Goal: Task Accomplishment & Management: Complete application form

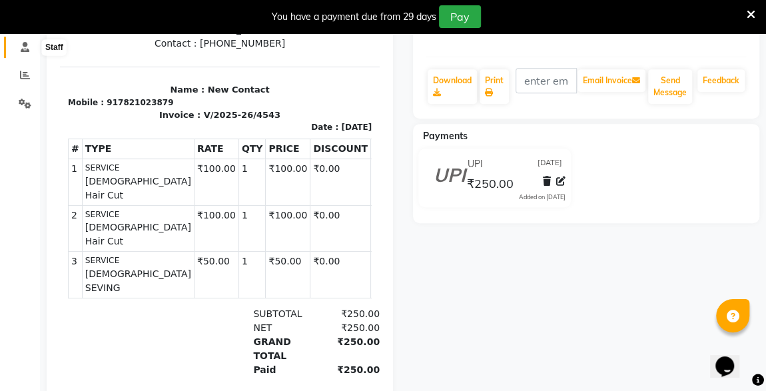
click at [23, 43] on icon at bounding box center [25, 47] width 9 height 10
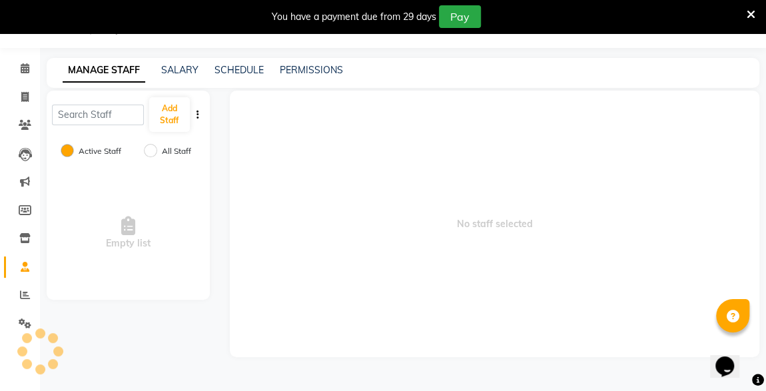
scroll to position [33, 0]
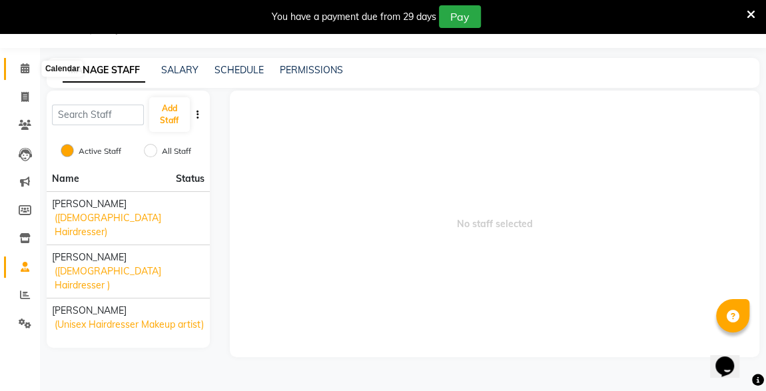
click at [25, 69] on icon at bounding box center [25, 68] width 9 height 10
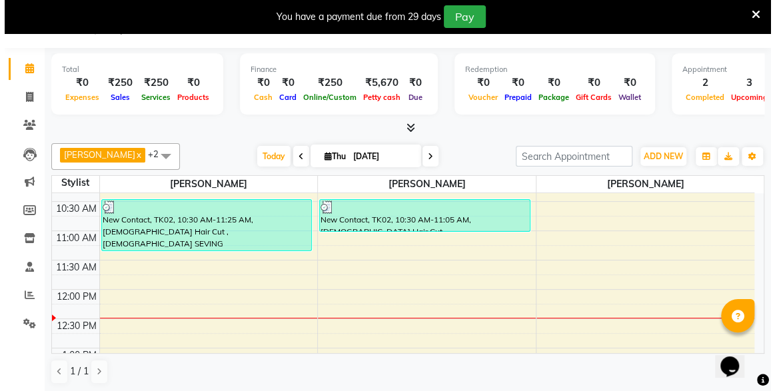
scroll to position [157, 0]
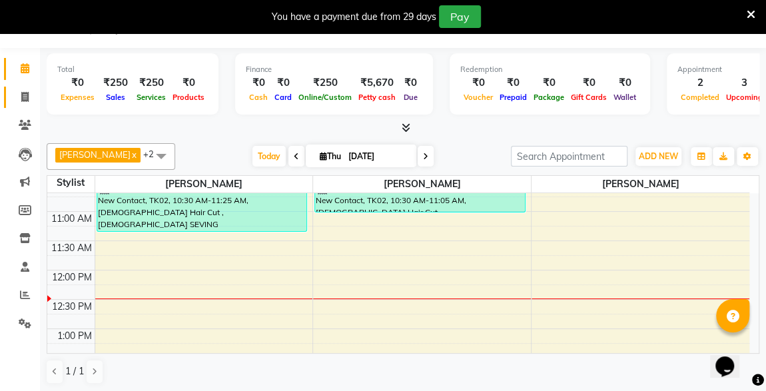
click at [24, 96] on icon at bounding box center [24, 97] width 7 height 10
select select "service"
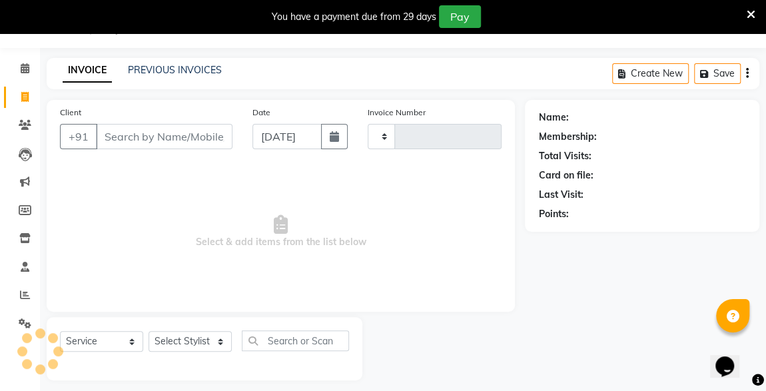
type input "4544"
select select "7003"
click at [195, 136] on input "Client" at bounding box center [164, 136] width 137 height 25
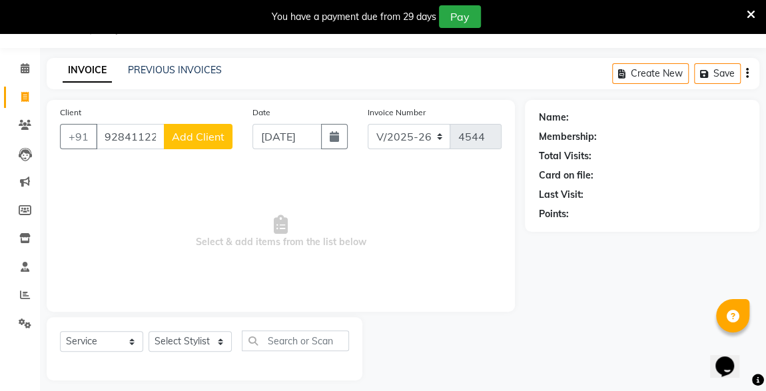
type input "9284112284"
click at [195, 136] on span "Add Client" at bounding box center [198, 136] width 53 height 13
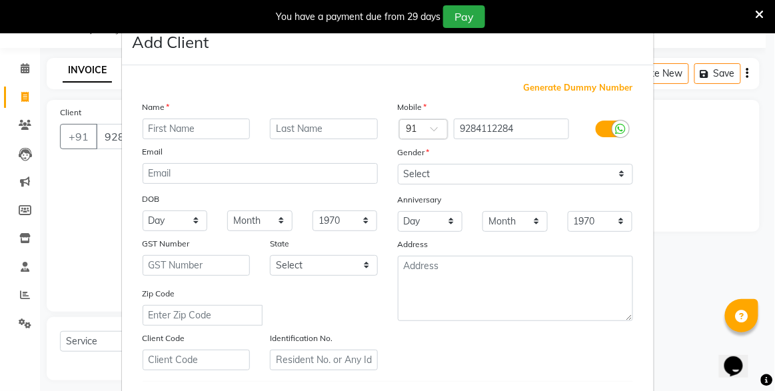
click at [192, 124] on input "text" at bounding box center [197, 129] width 108 height 21
type input "k"
type input "[PERSON_NAME]"
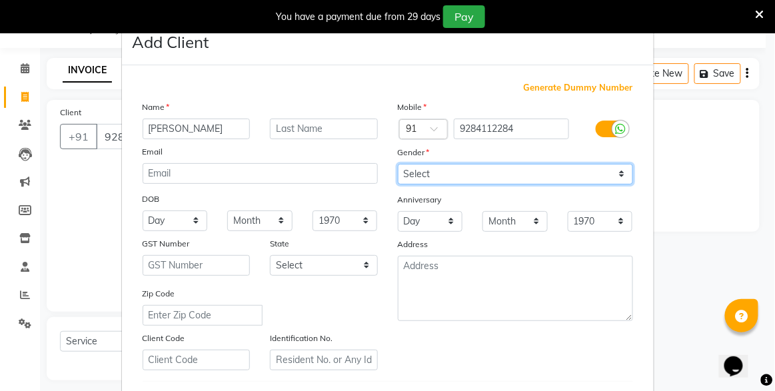
click at [459, 169] on select "Select [DEMOGRAPHIC_DATA] [DEMOGRAPHIC_DATA] Other Prefer Not To Say" at bounding box center [515, 174] width 235 height 21
select select "[DEMOGRAPHIC_DATA]"
click at [398, 164] on select "Select [DEMOGRAPHIC_DATA] [DEMOGRAPHIC_DATA] Other Prefer Not To Say" at bounding box center [515, 174] width 235 height 21
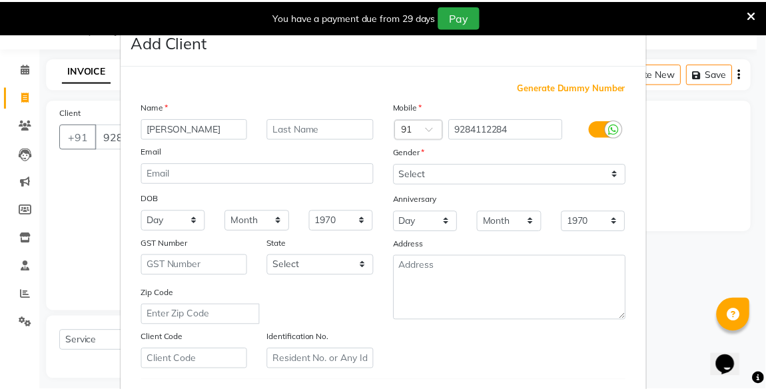
scroll to position [219, 0]
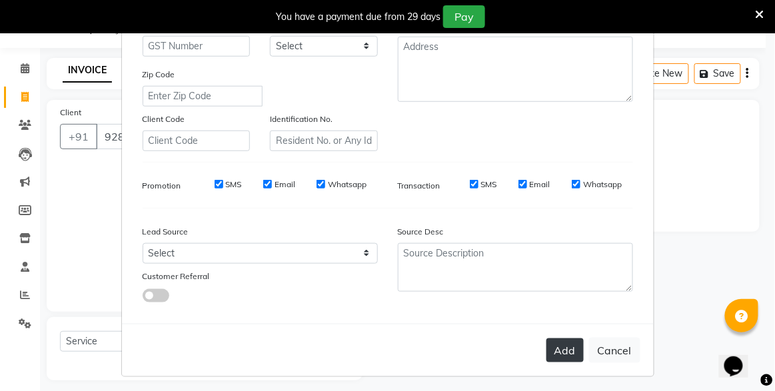
click at [556, 338] on button "Add" at bounding box center [564, 350] width 37 height 24
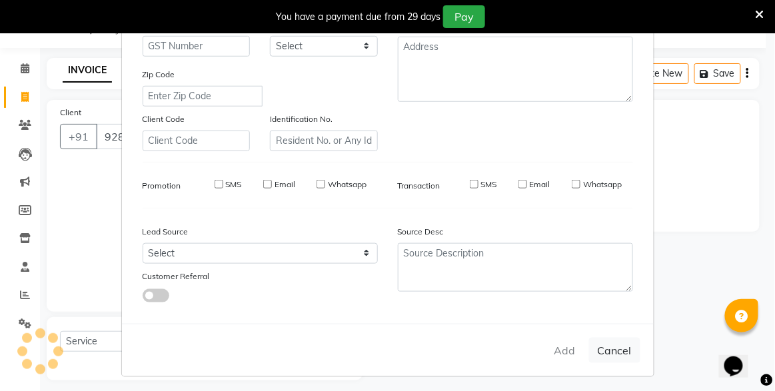
select select
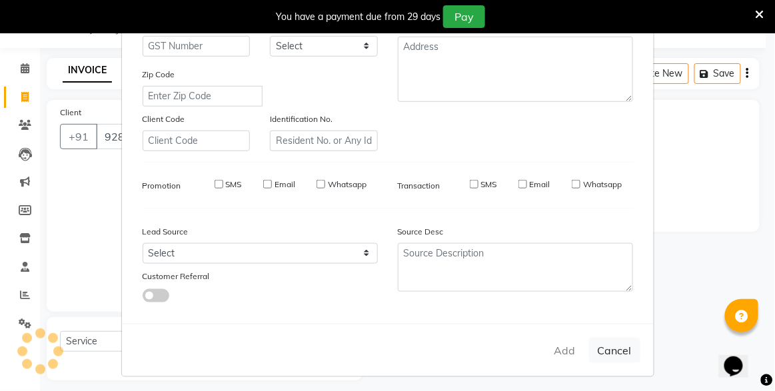
select select
checkbox input "false"
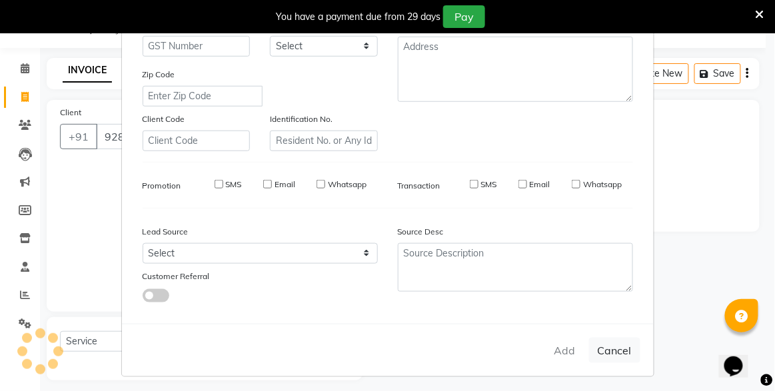
checkbox input "false"
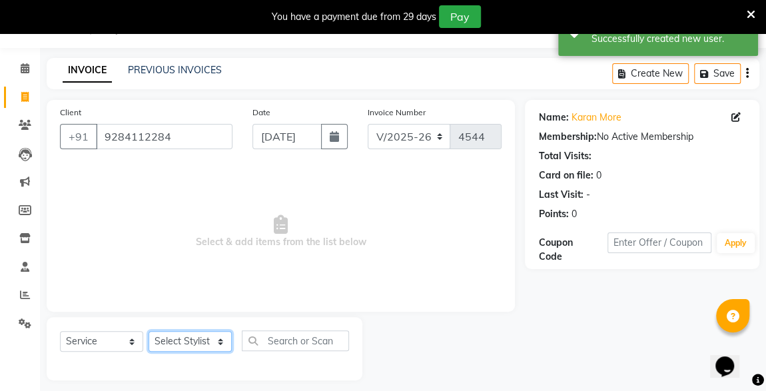
click at [181, 338] on select "Select Stylist [PERSON_NAME] [PERSON_NAME] [PERSON_NAME]" at bounding box center [190, 341] width 83 height 21
select select "57588"
click at [149, 331] on select "Select Stylist [PERSON_NAME] [PERSON_NAME] [PERSON_NAME]" at bounding box center [190, 341] width 83 height 21
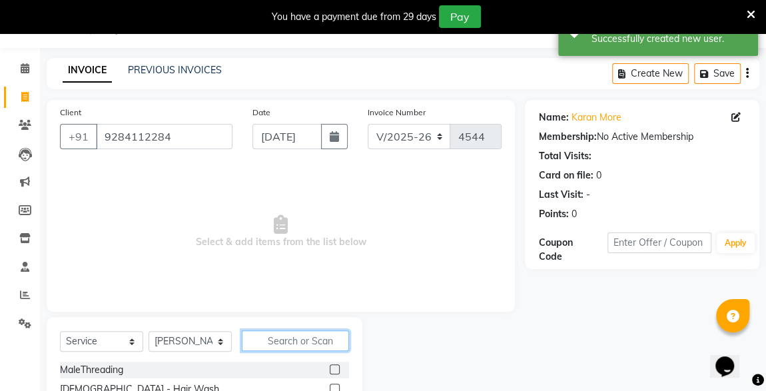
click at [318, 341] on input "text" at bounding box center [295, 340] width 107 height 21
type input "CUT"
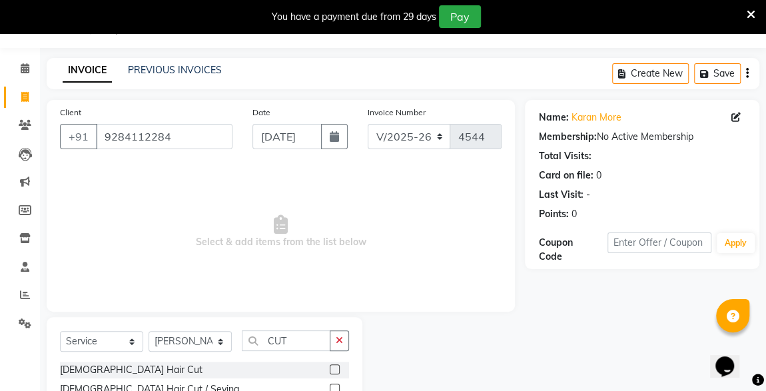
click at [319, 369] on div "[DEMOGRAPHIC_DATA] Hair Cut" at bounding box center [204, 370] width 289 height 17
click at [330, 368] on label at bounding box center [335, 369] width 10 height 10
click at [330, 368] on input "checkbox" at bounding box center [334, 370] width 9 height 9
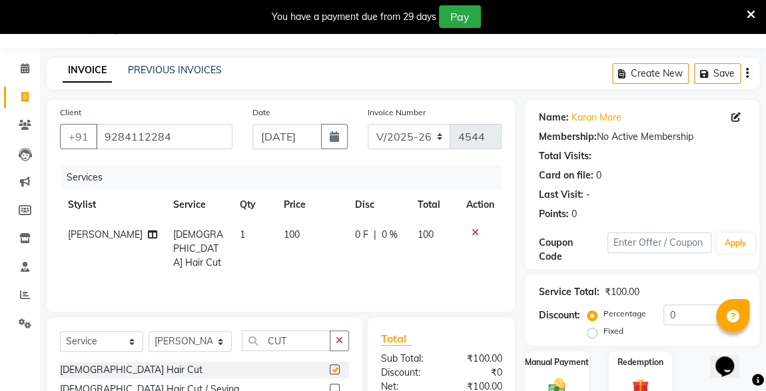
checkbox input "false"
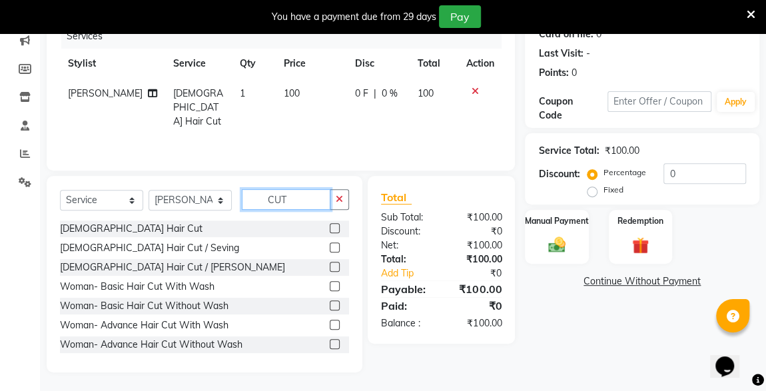
click at [297, 199] on input "CUT" at bounding box center [286, 199] width 89 height 21
type input "C"
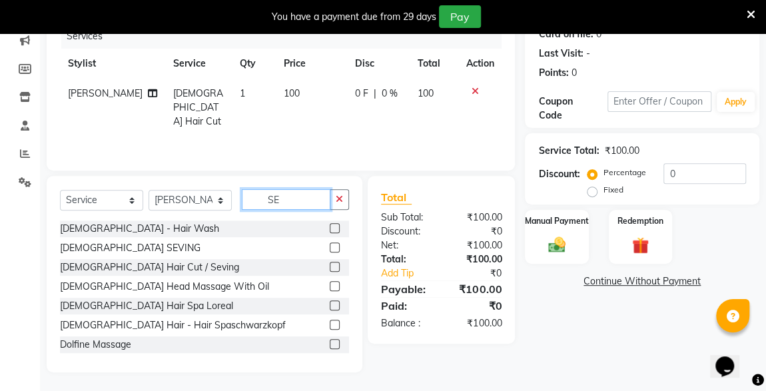
scroll to position [145, 0]
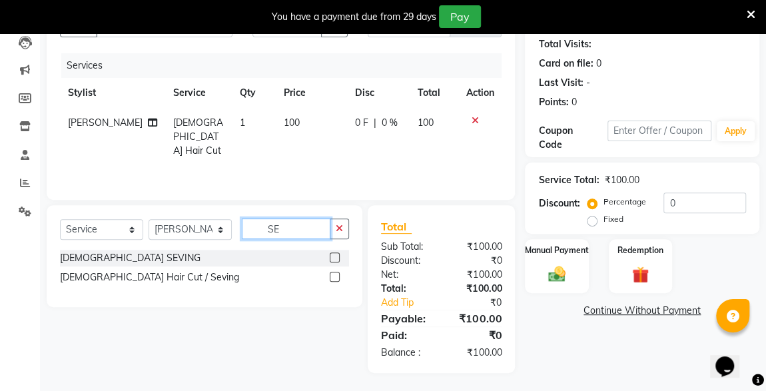
type input "SE"
click at [332, 275] on label at bounding box center [335, 277] width 10 height 10
click at [332, 275] on input "checkbox" at bounding box center [334, 277] width 9 height 9
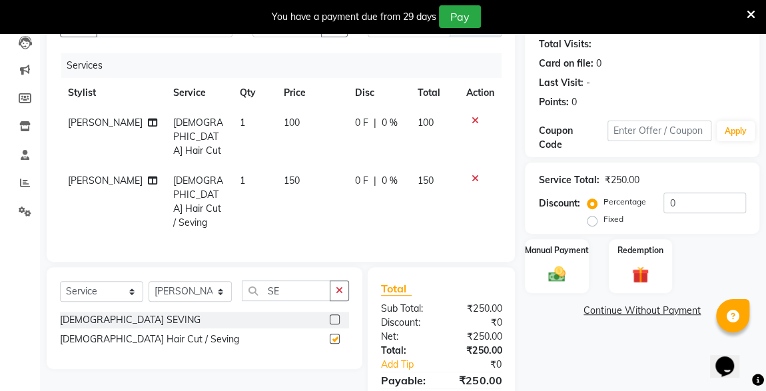
checkbox input "false"
click at [553, 284] on div "Manual Payment" at bounding box center [557, 266] width 66 height 57
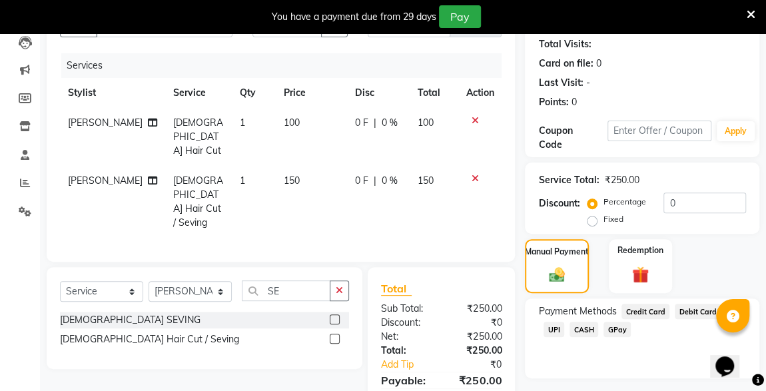
scroll to position [179, 0]
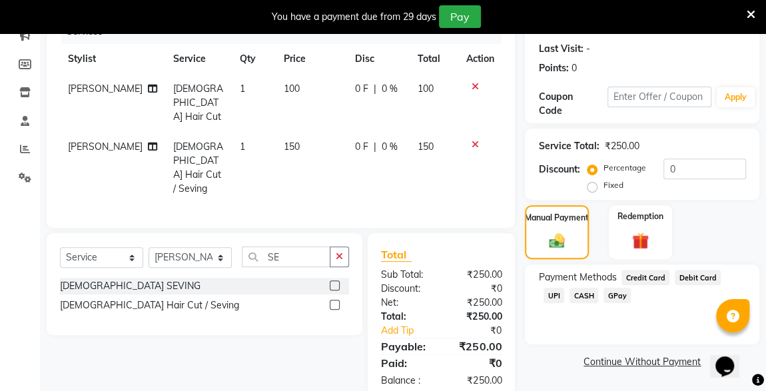
click at [570, 295] on span "CASH" at bounding box center [584, 295] width 29 height 15
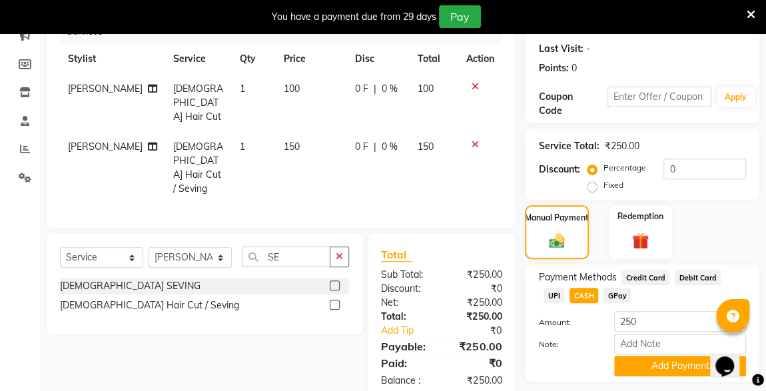
scroll to position [215, 0]
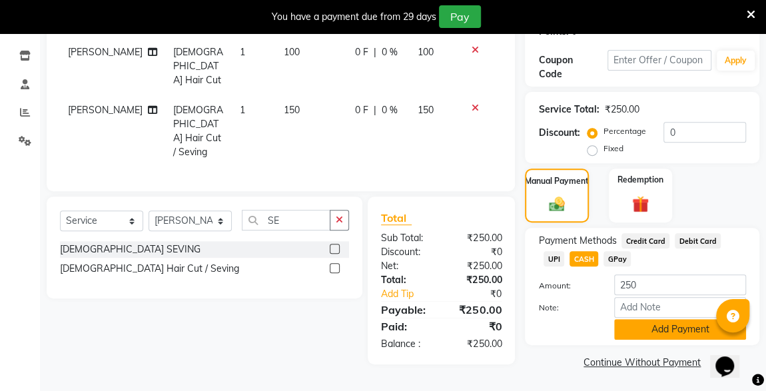
click at [683, 328] on button "Add Payment" at bounding box center [680, 329] width 132 height 21
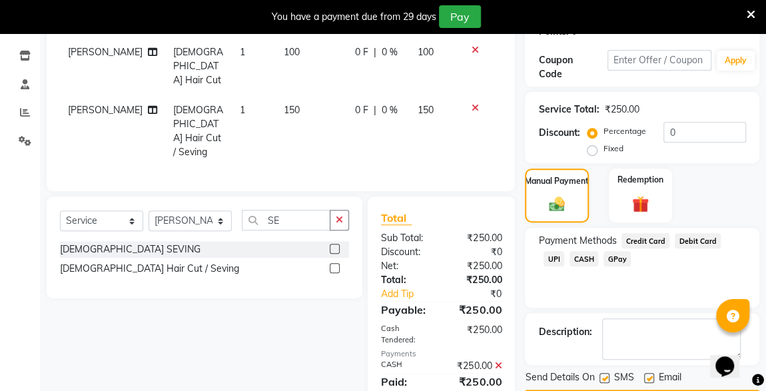
scroll to position [252, 0]
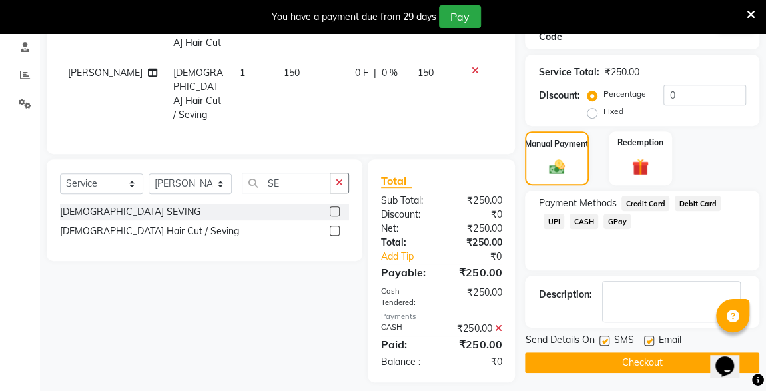
click at [605, 339] on label at bounding box center [604, 341] width 10 height 10
click at [605, 339] on input "checkbox" at bounding box center [603, 341] width 9 height 9
checkbox input "false"
click at [564, 214] on span "UPI" at bounding box center [554, 221] width 21 height 15
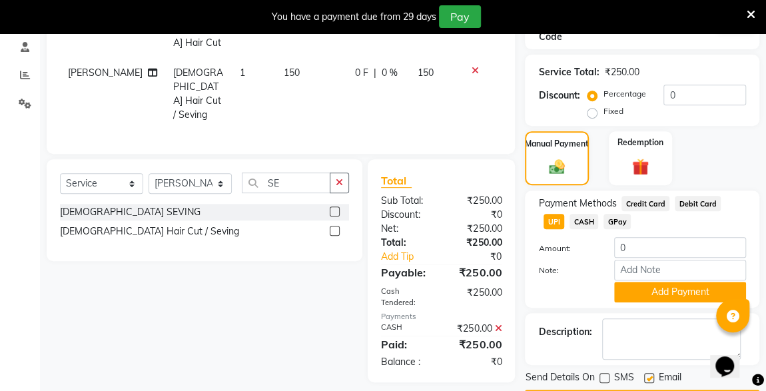
click at [500, 324] on icon at bounding box center [497, 328] width 7 height 9
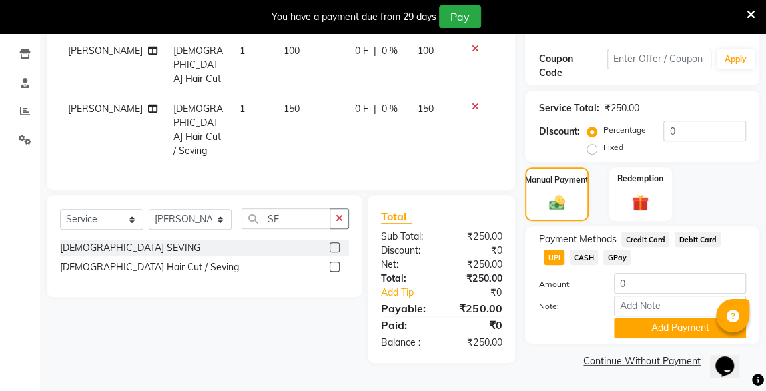
scroll to position [215, 0]
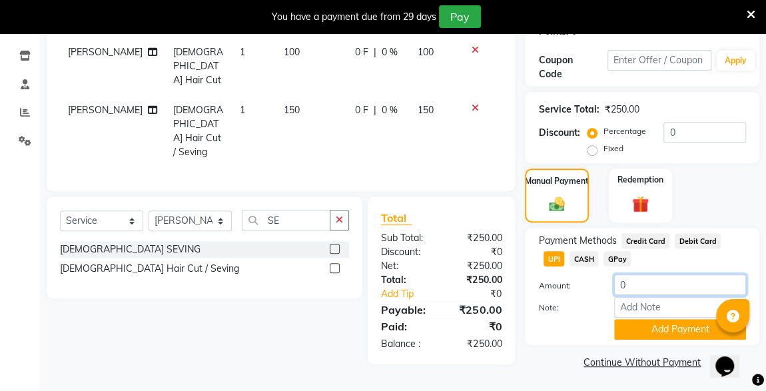
click at [661, 279] on input "0" at bounding box center [680, 284] width 132 height 21
type input "50"
click at [675, 333] on button "Add Payment" at bounding box center [680, 329] width 132 height 21
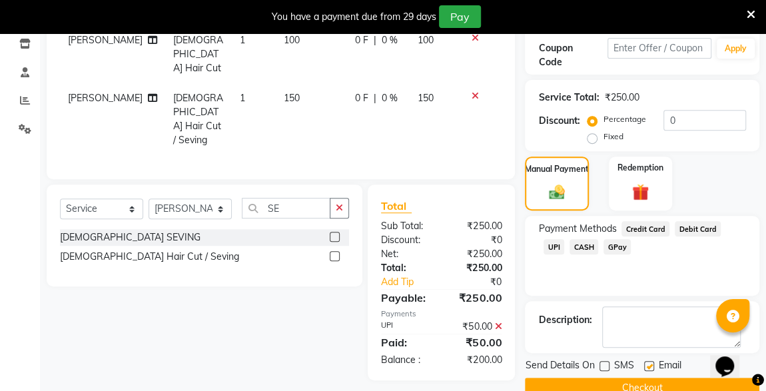
scroll to position [252, 0]
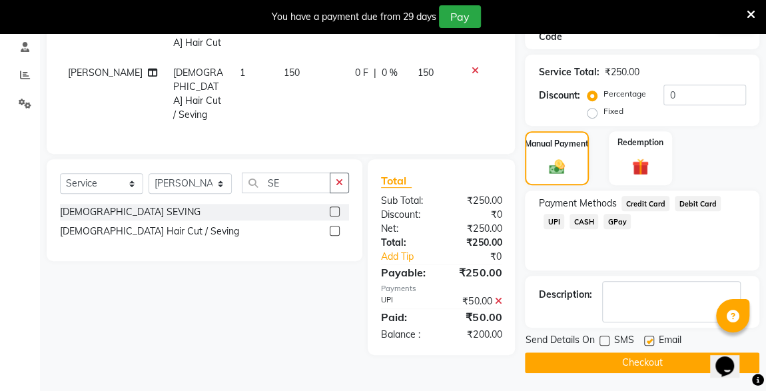
click at [570, 222] on span "CASH" at bounding box center [584, 221] width 29 height 15
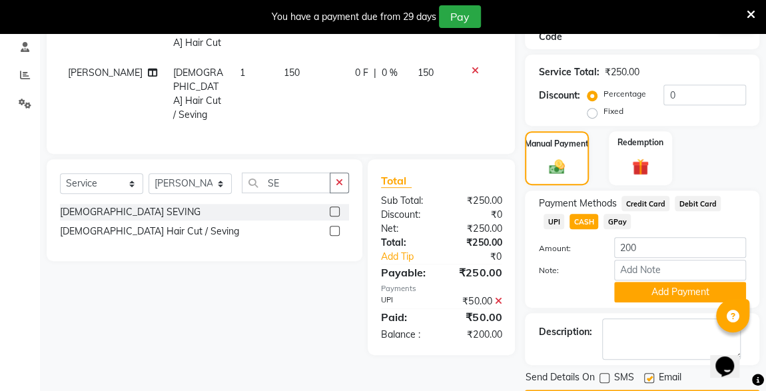
click at [695, 292] on button "Add Payment" at bounding box center [680, 292] width 132 height 21
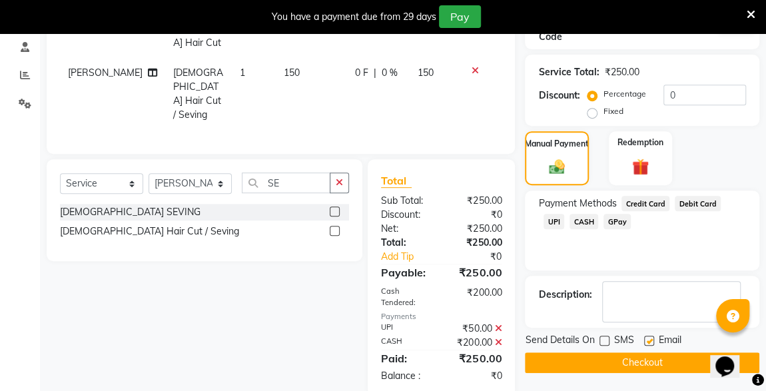
click at [639, 357] on button "Checkout" at bounding box center [642, 362] width 234 height 21
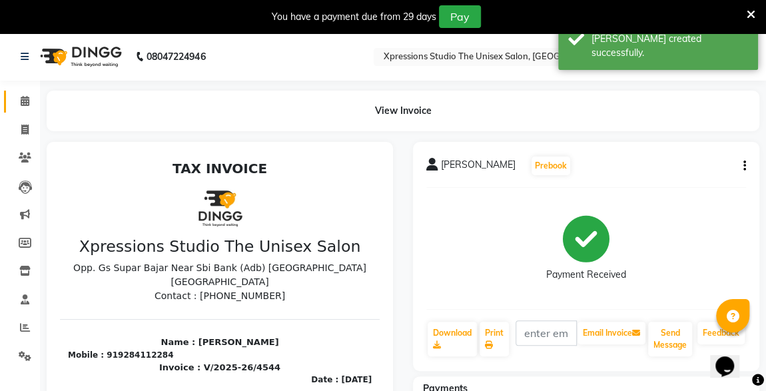
click at [33, 103] on span at bounding box center [24, 101] width 23 height 15
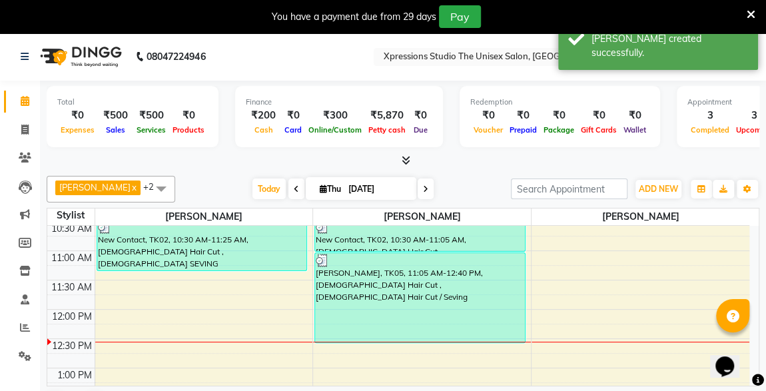
scroll to position [145, 0]
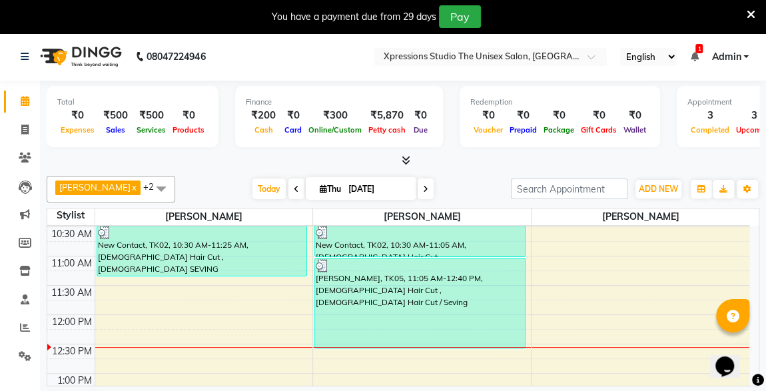
click at [486, 290] on div "[PERSON_NAME], TK05, 11:05 AM-12:40 PM, [DEMOGRAPHIC_DATA] Hair Cut ,[DEMOGRAPH…" at bounding box center [420, 302] width 210 height 89
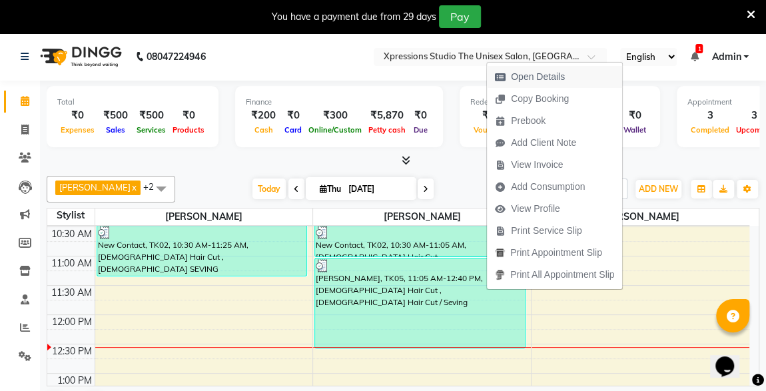
click at [546, 71] on span "Open Details" at bounding box center [538, 77] width 54 height 14
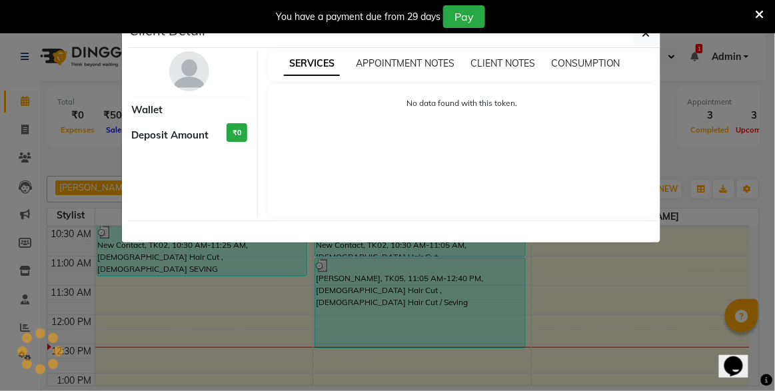
select select "3"
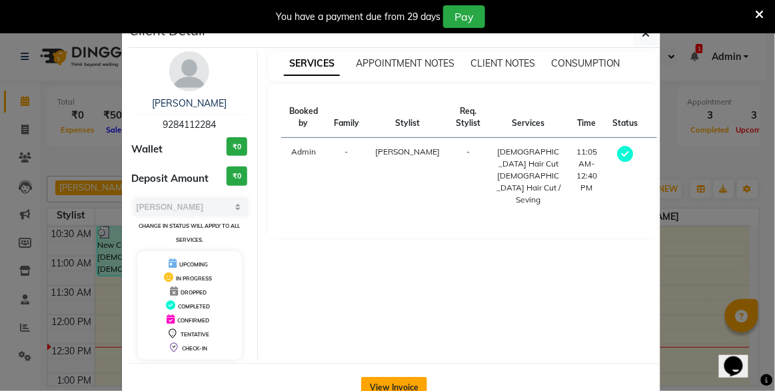
click at [405, 385] on button "View Invoice" at bounding box center [394, 387] width 66 height 21
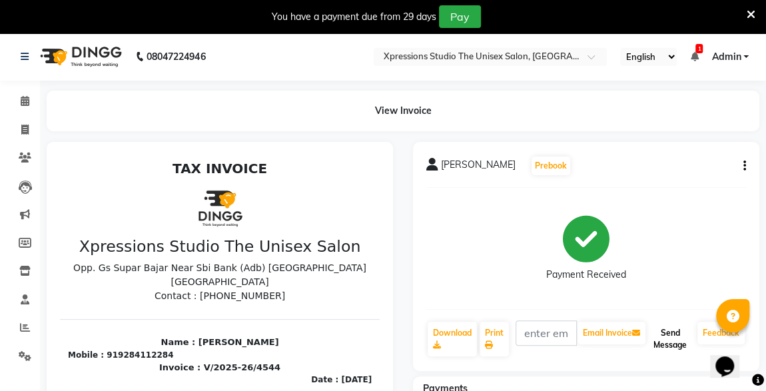
click at [671, 332] on button "Send Message" at bounding box center [670, 339] width 44 height 35
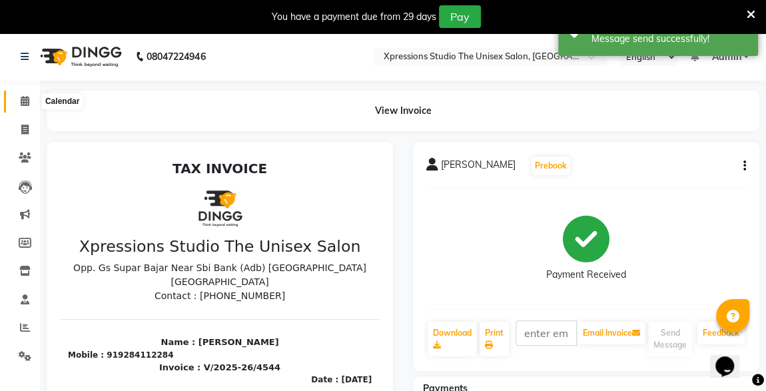
click at [27, 101] on icon at bounding box center [25, 101] width 9 height 10
